Goal: Book appointment/travel/reservation

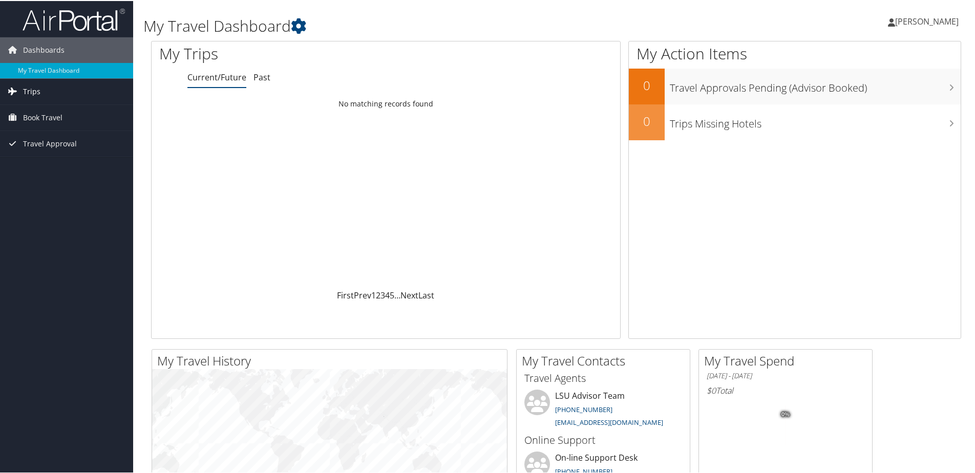
click at [27, 93] on span "Trips" at bounding box center [31, 91] width 17 height 26
click at [35, 107] on link "Current/Future Trips" at bounding box center [66, 110] width 133 height 15
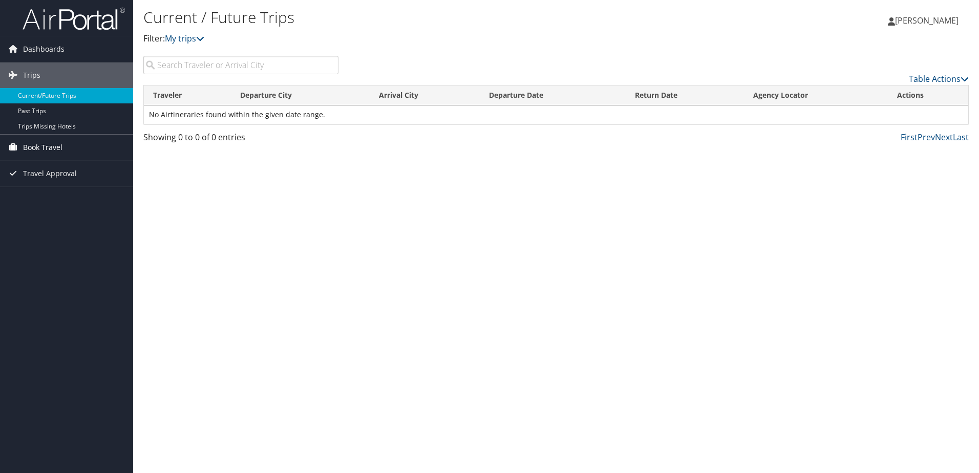
click at [47, 149] on span "Book Travel" at bounding box center [42, 148] width 39 height 26
click at [59, 180] on link "Book/Manage Online Trips" at bounding box center [66, 183] width 133 height 15
